Goal: Task Accomplishment & Management: Manage account settings

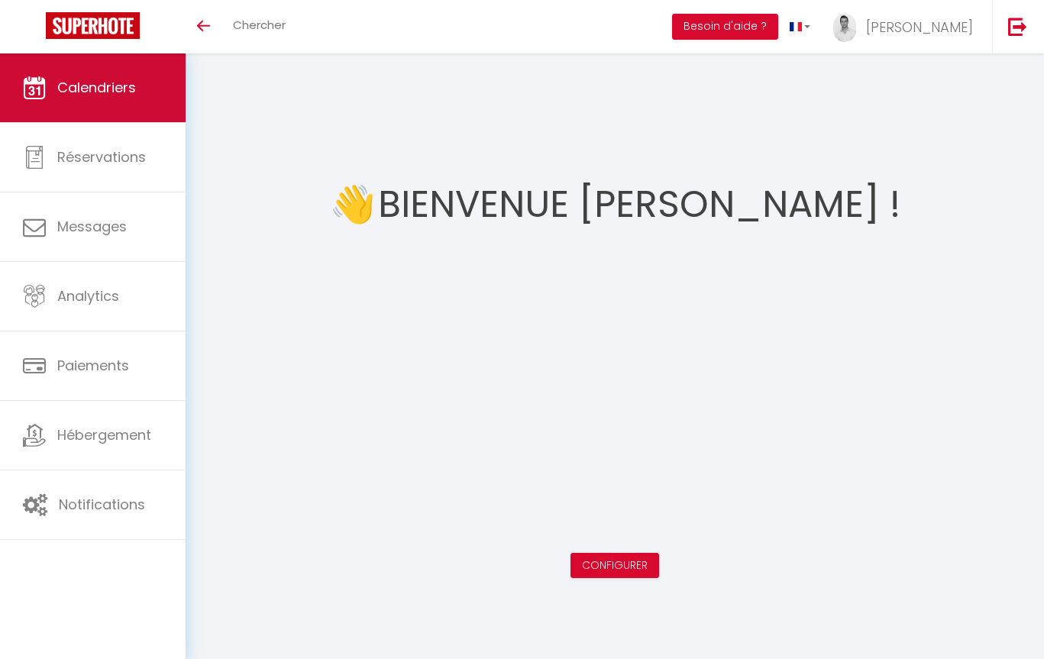
click at [96, 74] on link "Calendriers" at bounding box center [93, 87] width 186 height 69
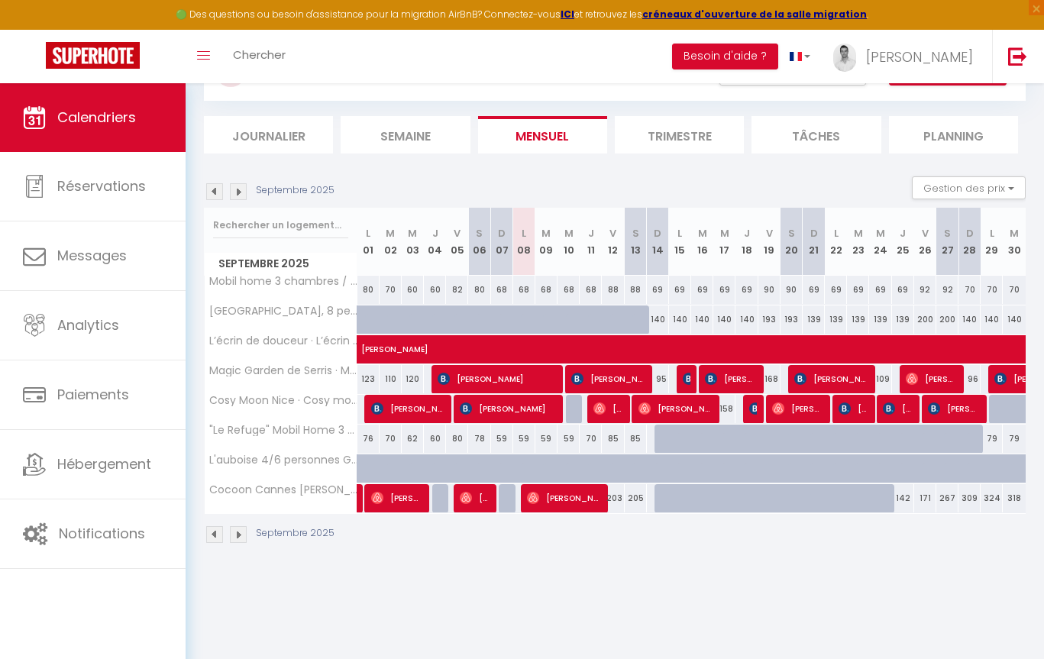
scroll to position [83, 0]
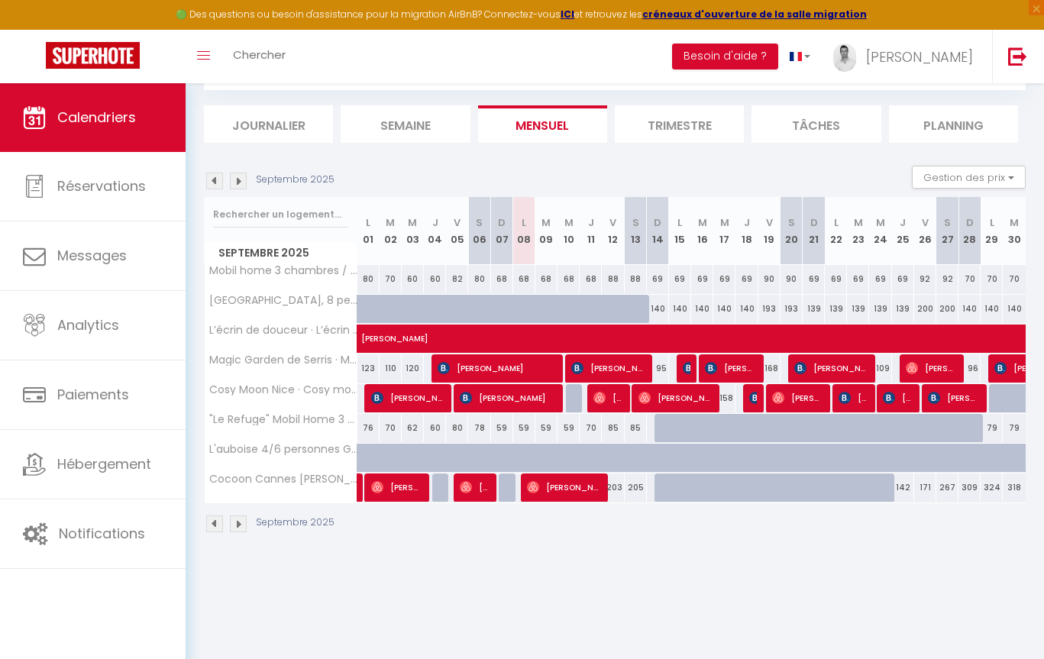
click at [242, 183] on img at bounding box center [238, 181] width 17 height 17
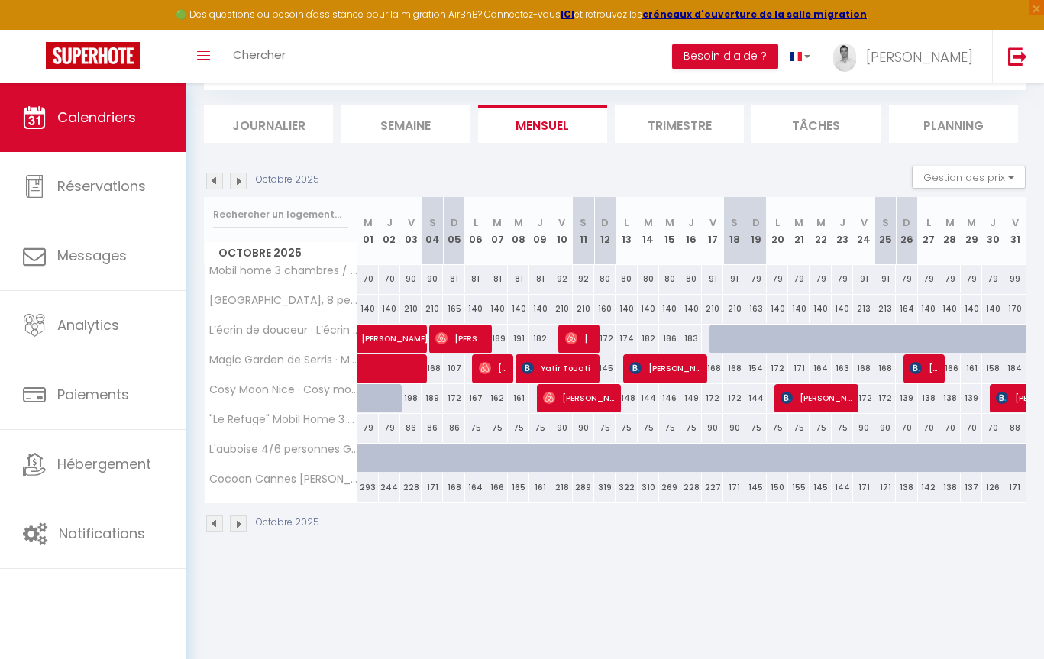
click at [242, 183] on img at bounding box center [238, 181] width 17 height 17
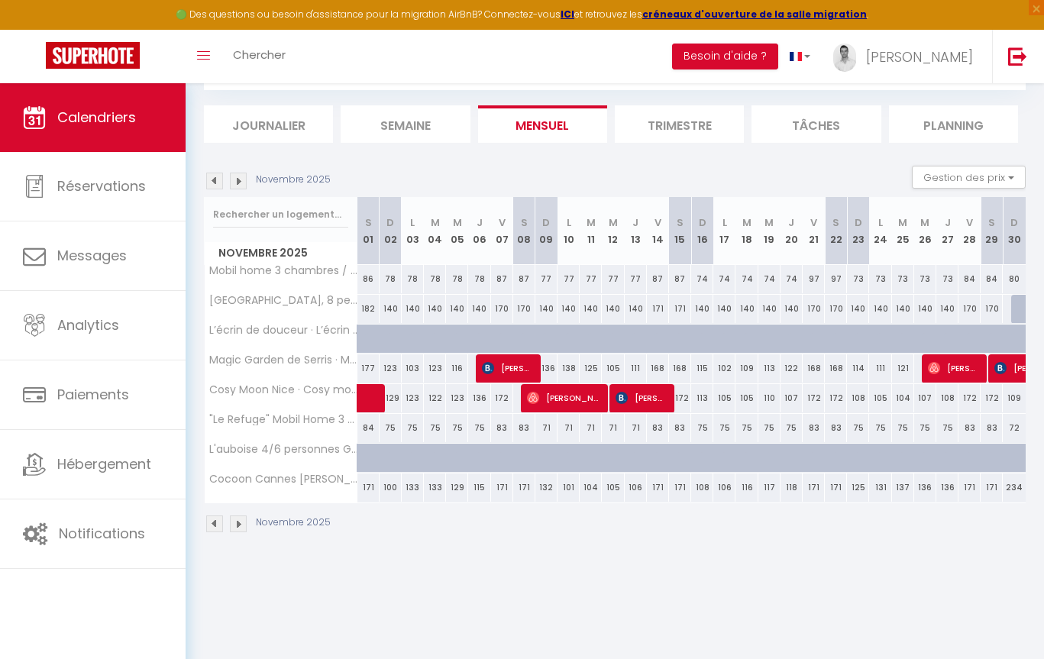
click at [217, 183] on img at bounding box center [214, 181] width 17 height 17
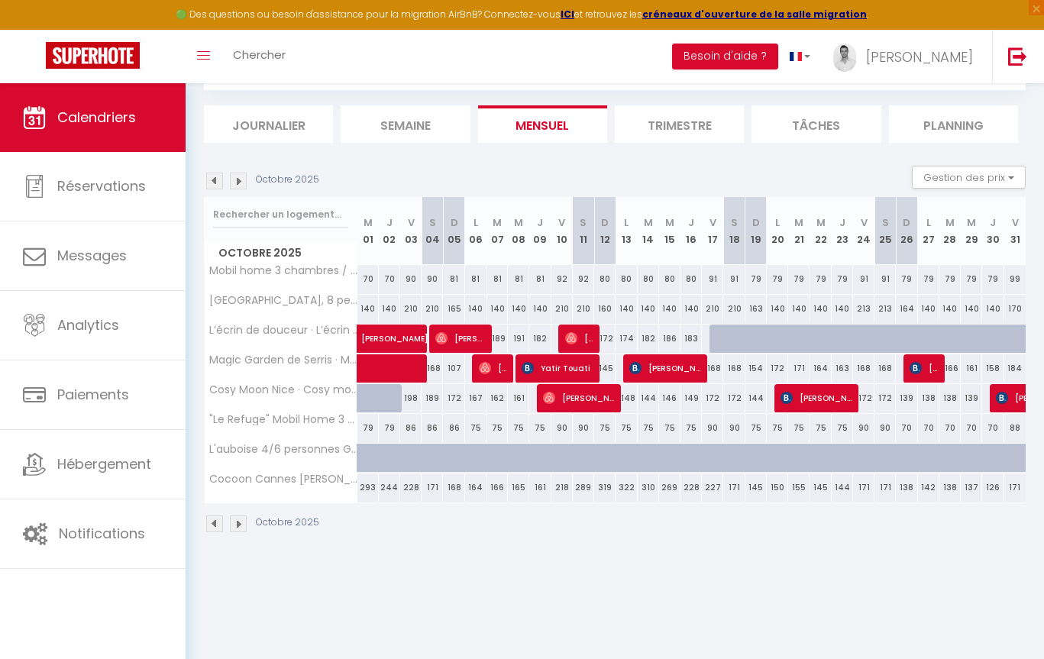
click at [220, 180] on img at bounding box center [214, 181] width 17 height 17
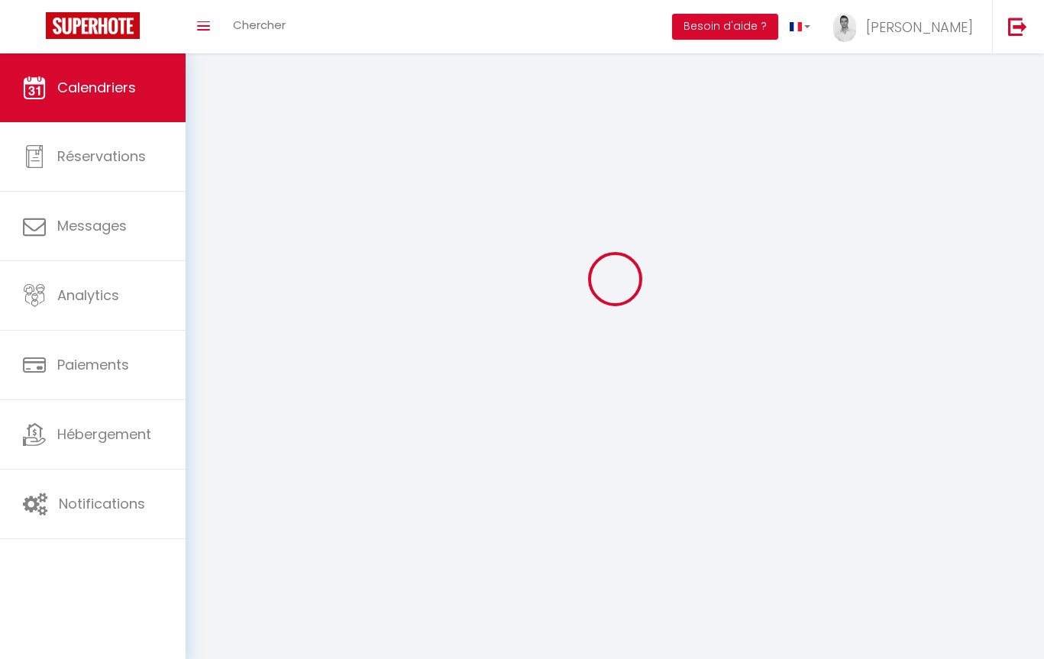
scroll to position [83, 0]
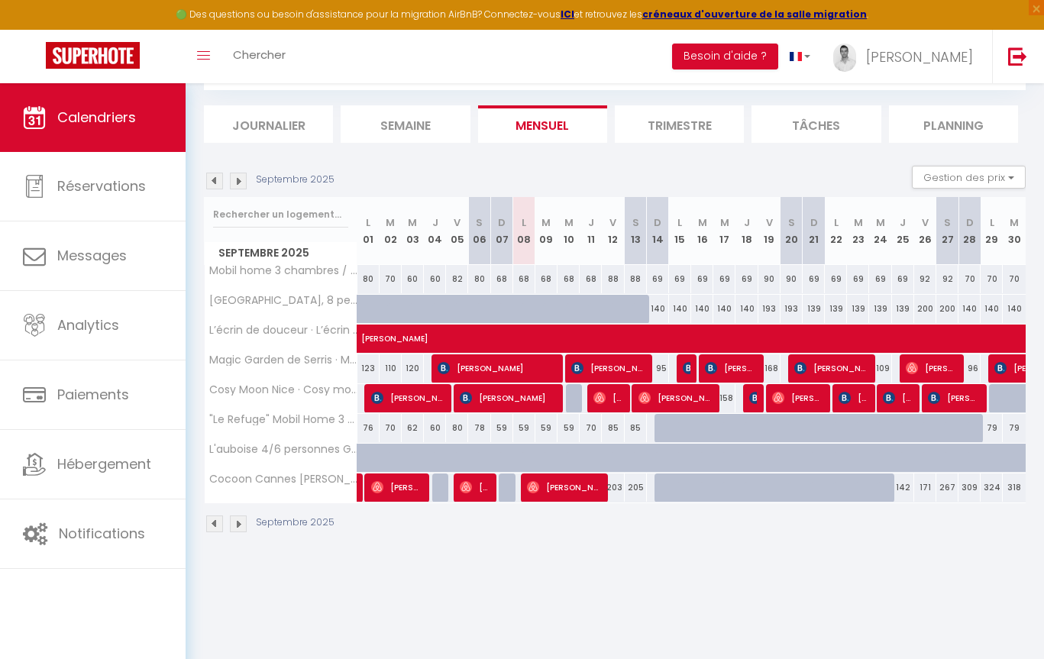
click at [814, 506] on div "Septembre 2025" at bounding box center [615, 525] width 822 height 45
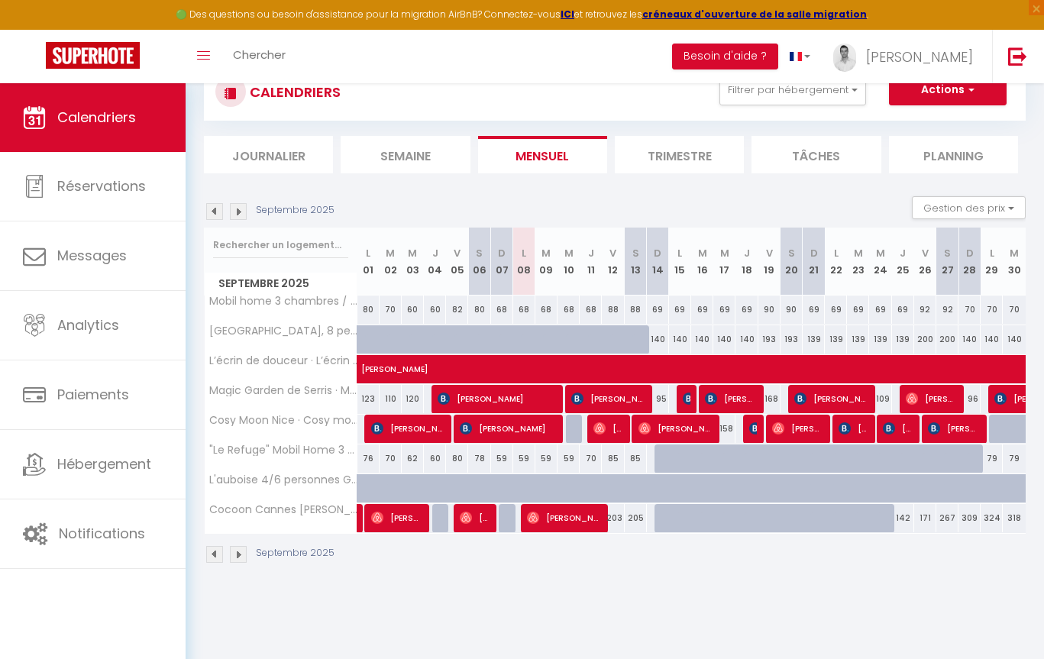
scroll to position [46, 0]
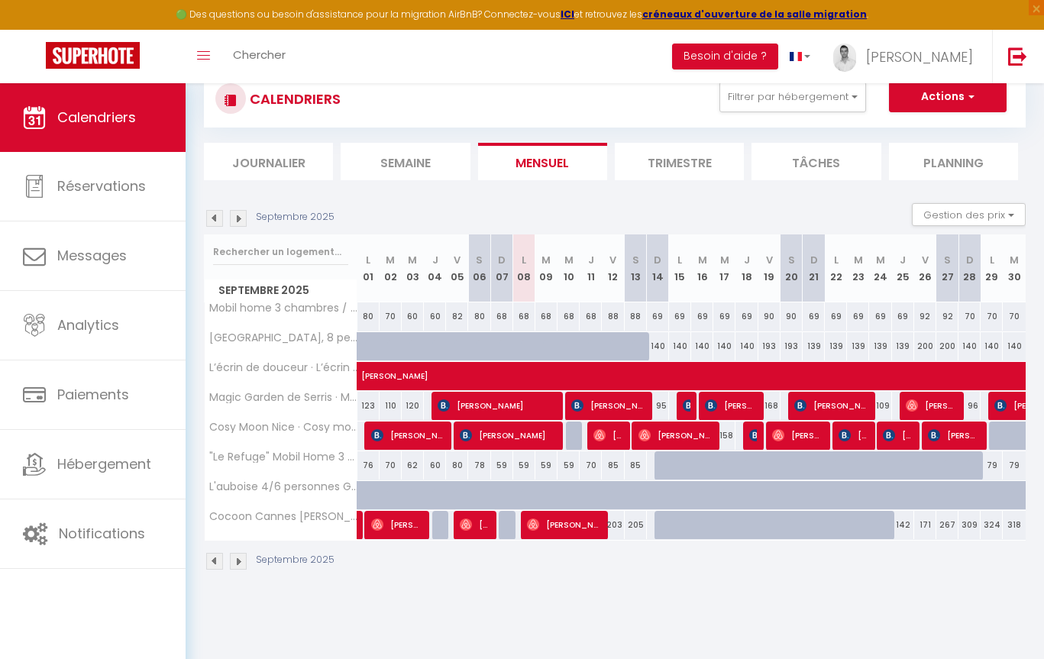
click at [239, 217] on img at bounding box center [238, 218] width 17 height 17
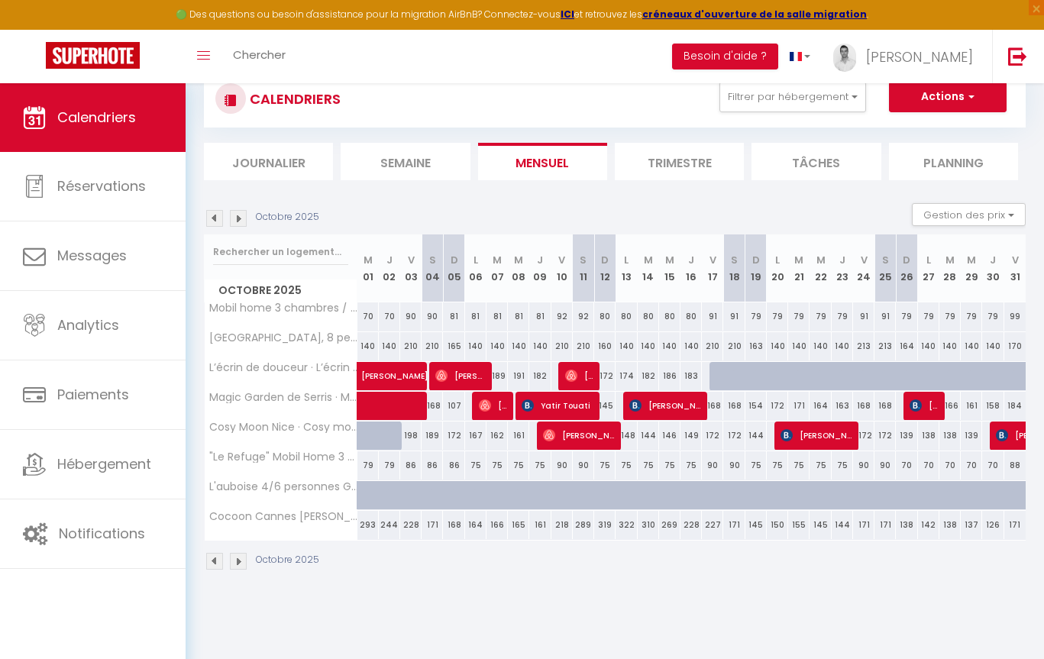
click at [209, 565] on img at bounding box center [214, 561] width 17 height 17
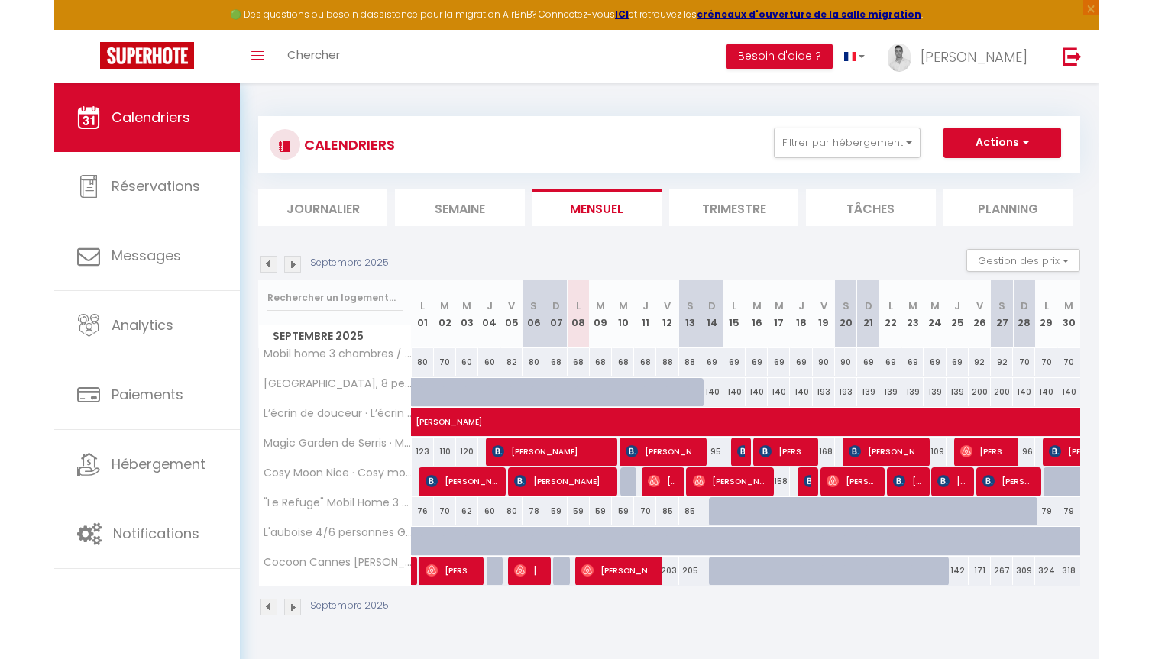
scroll to position [0, 0]
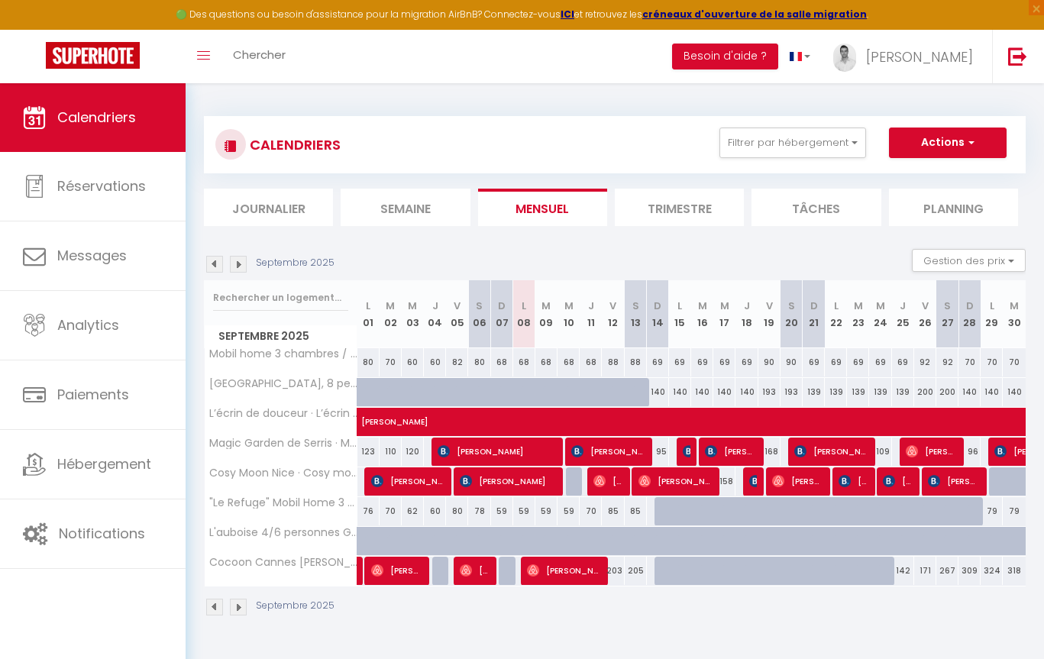
click at [239, 608] on img at bounding box center [238, 607] width 17 height 17
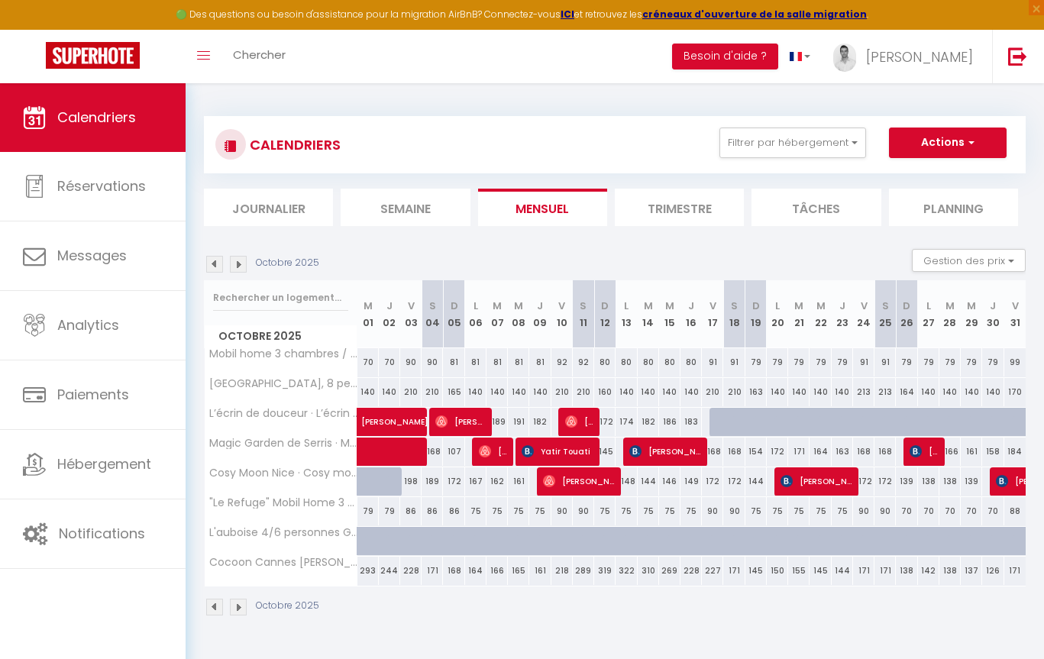
click at [213, 605] on img at bounding box center [214, 607] width 17 height 17
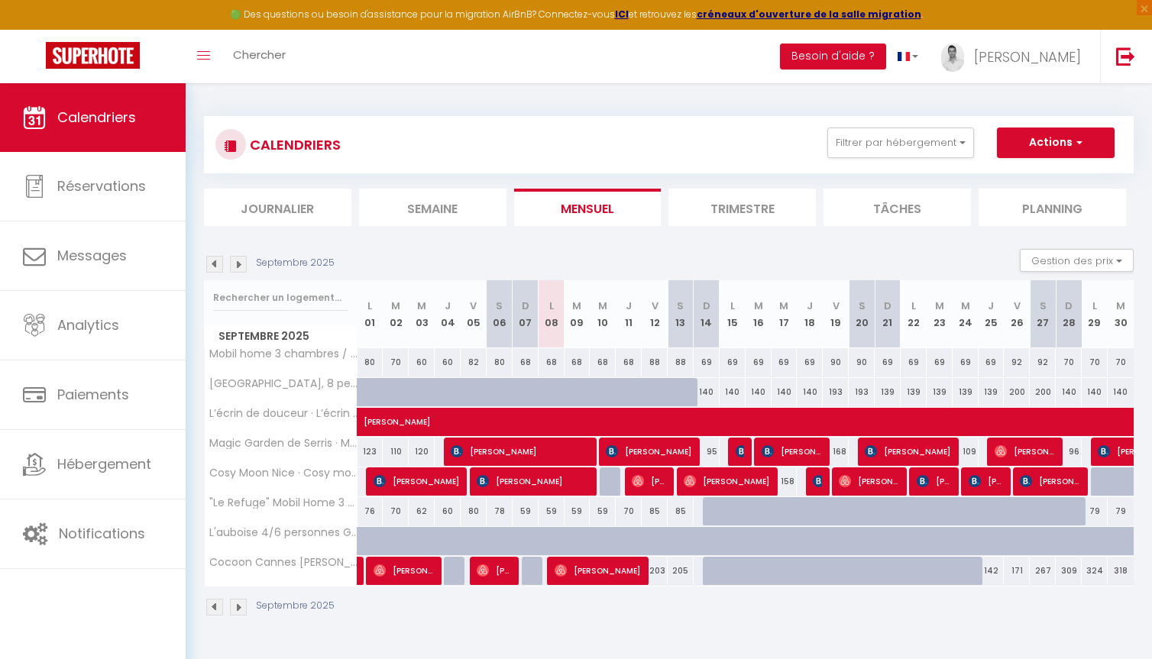
click at [757, 578] on div at bounding box center [768, 579] width 26 height 29
type input "141"
type input "[DATE]"
type input "Mer 17 Septembre 2025"
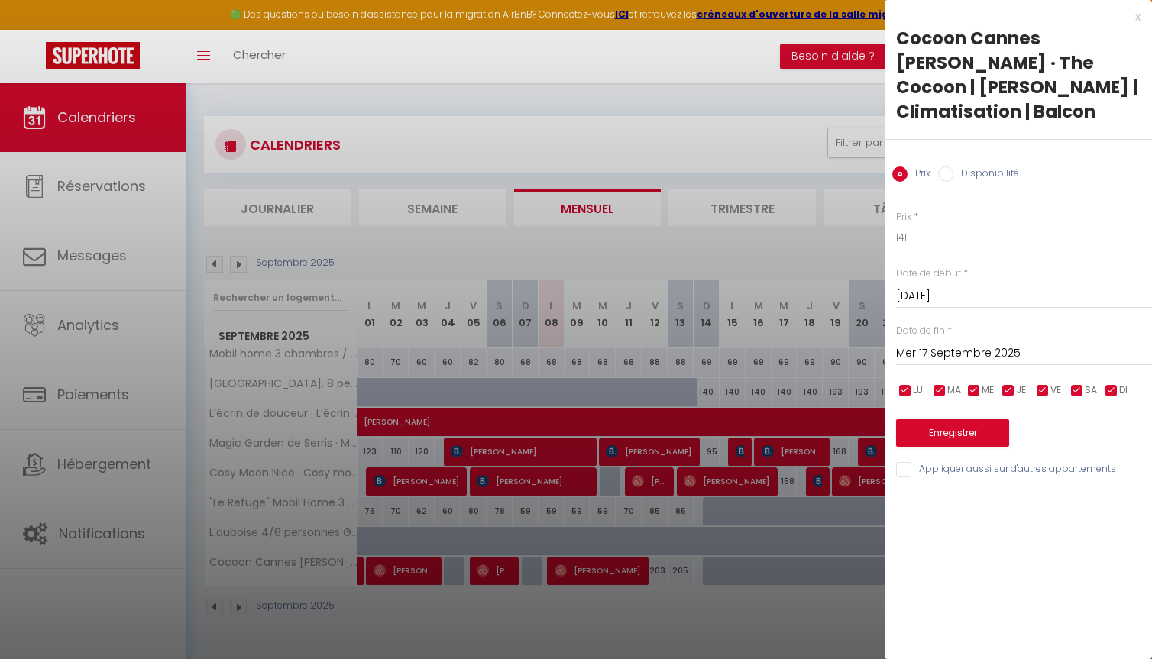
click at [710, 639] on div at bounding box center [576, 329] width 1152 height 659
